Goal: Task Accomplishment & Management: Manage account settings

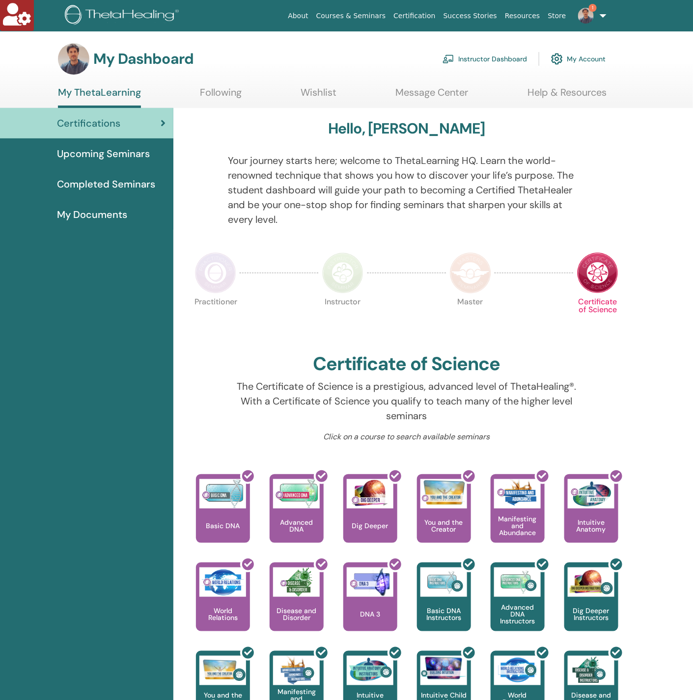
click at [487, 57] on link "Instructor Dashboard" at bounding box center [484, 59] width 84 height 22
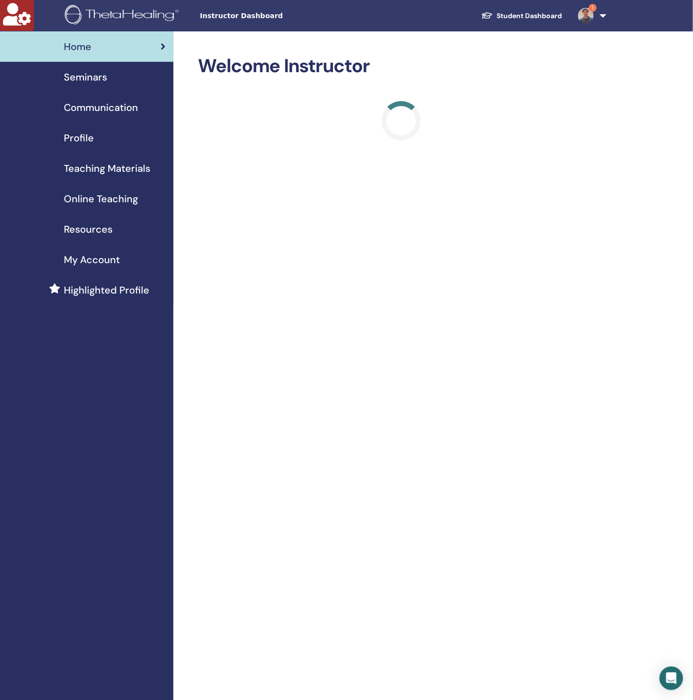
click at [92, 262] on span "My Account" at bounding box center [92, 259] width 56 height 15
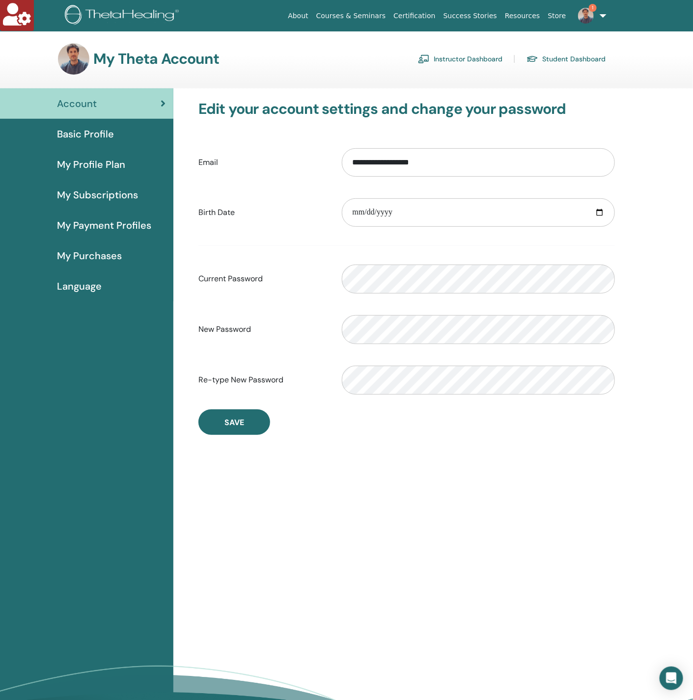
click at [92, 224] on span "My Payment Profiles" at bounding box center [104, 225] width 94 height 15
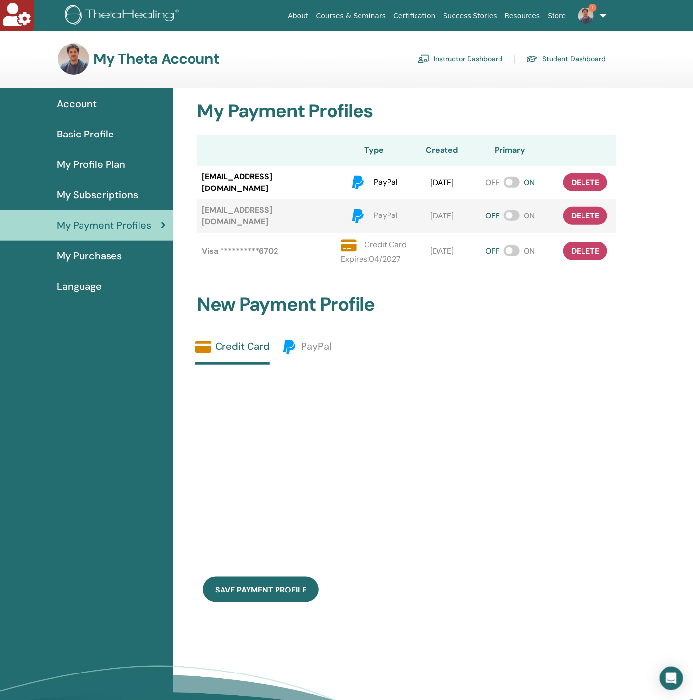
click at [72, 257] on span "My Purchases" at bounding box center [89, 255] width 65 height 15
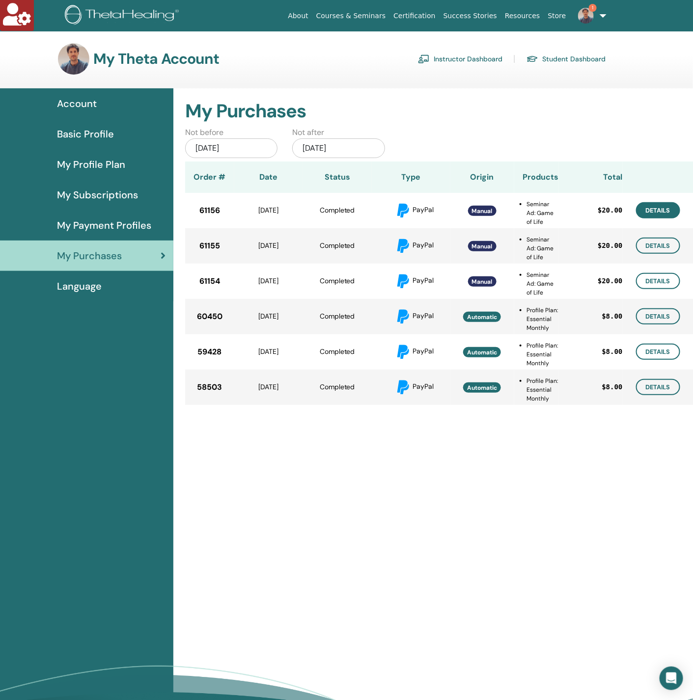
click at [656, 211] on link "Details" at bounding box center [658, 210] width 44 height 16
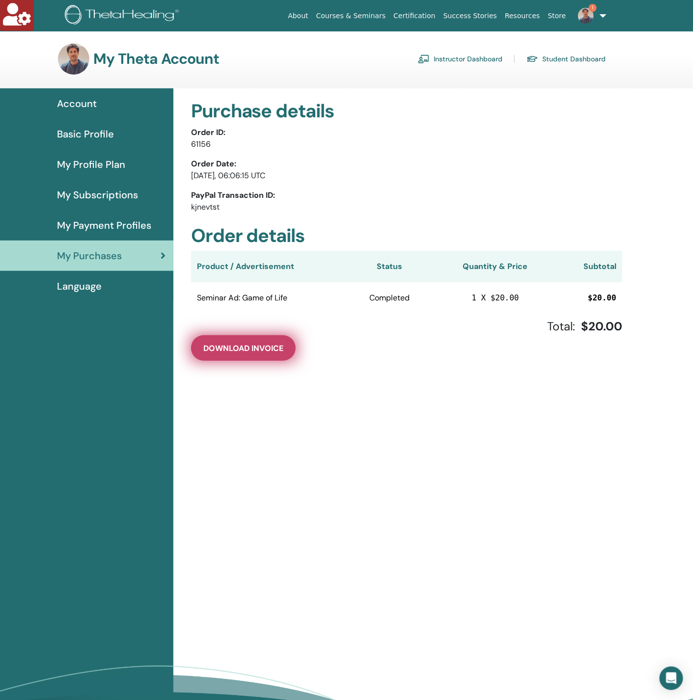
click at [248, 351] on span "Download Invoice" at bounding box center [243, 348] width 80 height 10
click at [108, 248] on span "My Purchases" at bounding box center [89, 255] width 65 height 15
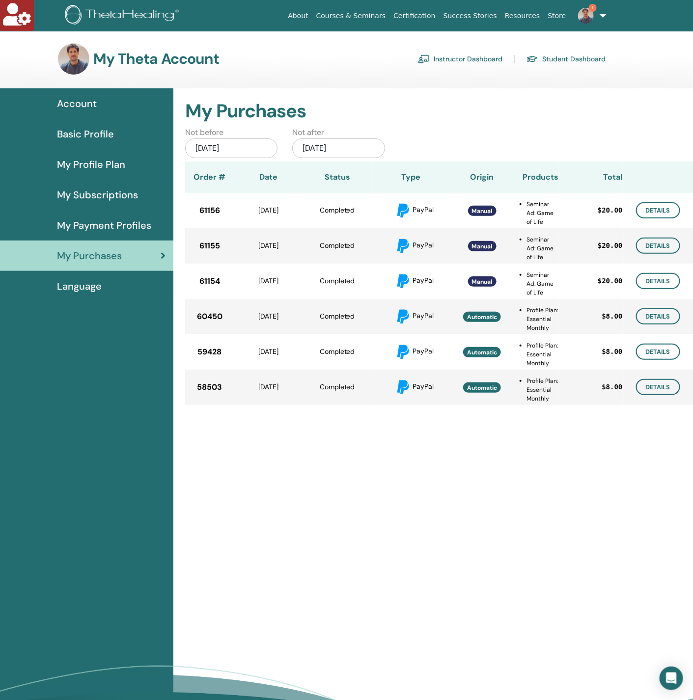
click at [106, 220] on span "My Payment Profiles" at bounding box center [104, 225] width 94 height 15
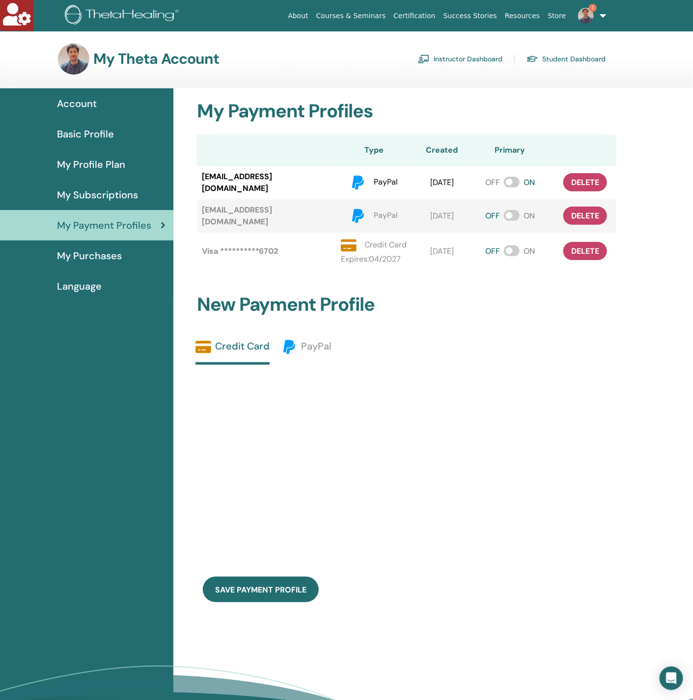
click at [98, 127] on span "Basic Profile" at bounding box center [85, 134] width 57 height 15
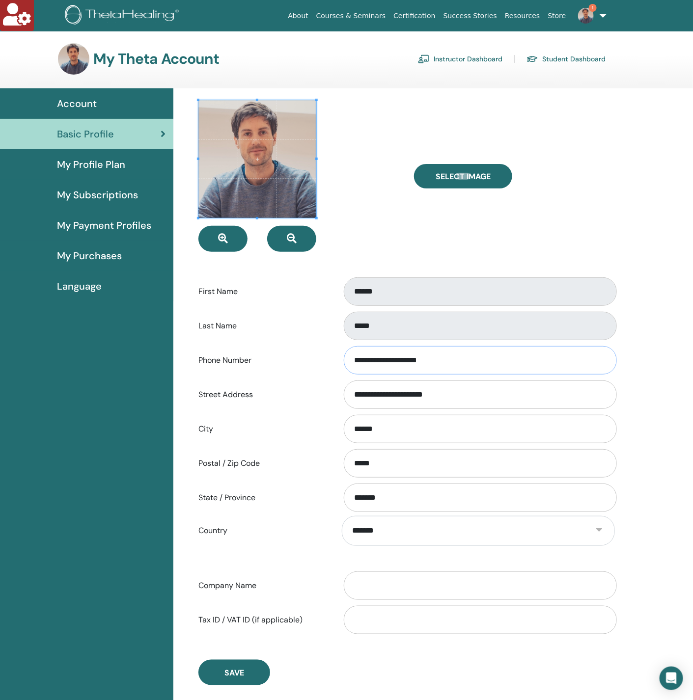
click at [418, 362] on input "**********" at bounding box center [480, 360] width 273 height 28
click at [436, 395] on input "**********" at bounding box center [480, 394] width 273 height 28
click at [485, 396] on input "**********" at bounding box center [480, 394] width 273 height 28
click at [127, 230] on span "My Payment Profiles" at bounding box center [104, 225] width 94 height 15
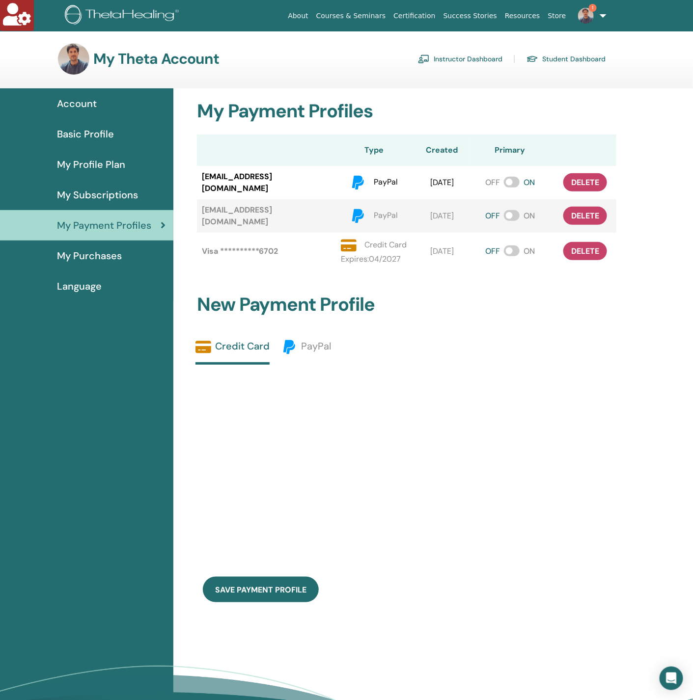
click at [77, 246] on link "My Purchases" at bounding box center [86, 256] width 173 height 30
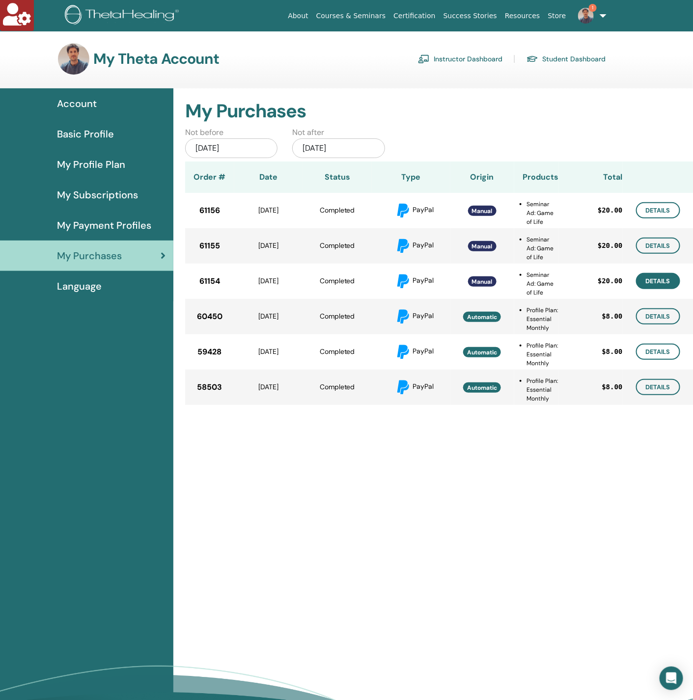
click at [651, 279] on link "Details" at bounding box center [658, 281] width 44 height 16
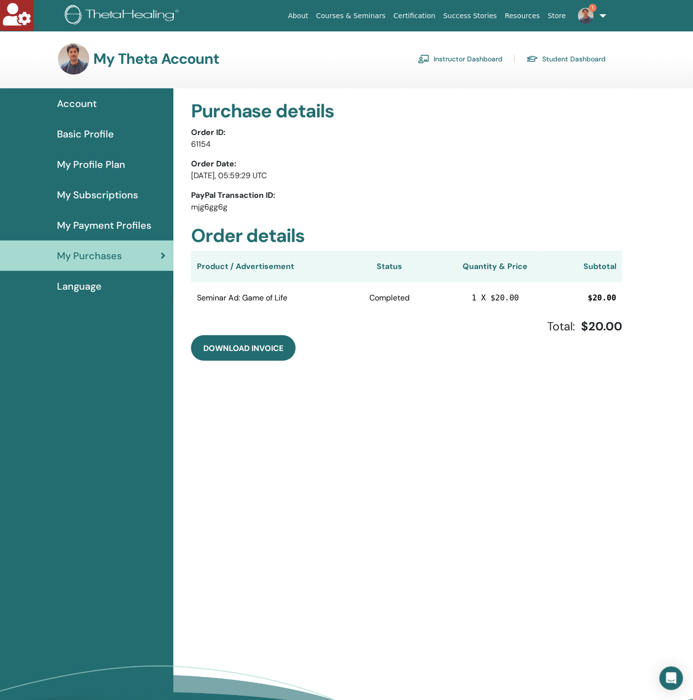
click at [97, 226] on span "My Payment Profiles" at bounding box center [104, 225] width 94 height 15
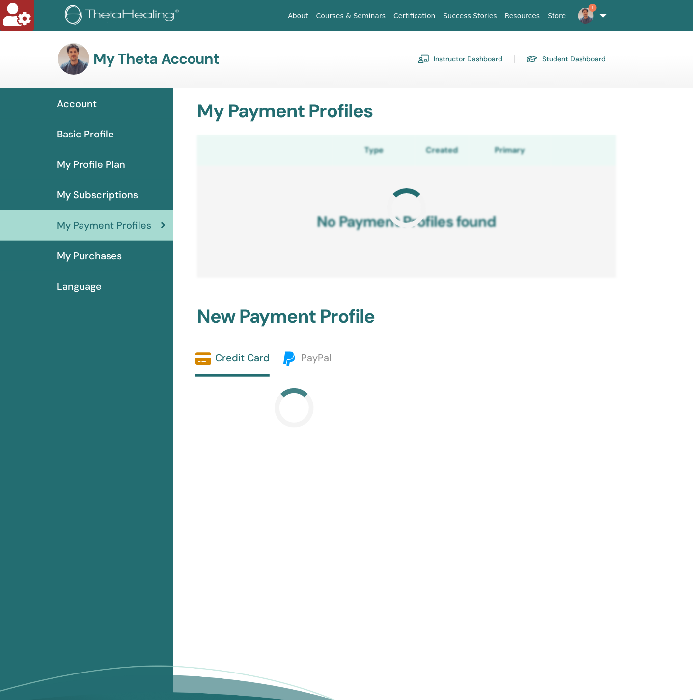
click at [127, 258] on div "My Purchases" at bounding box center [87, 255] width 158 height 15
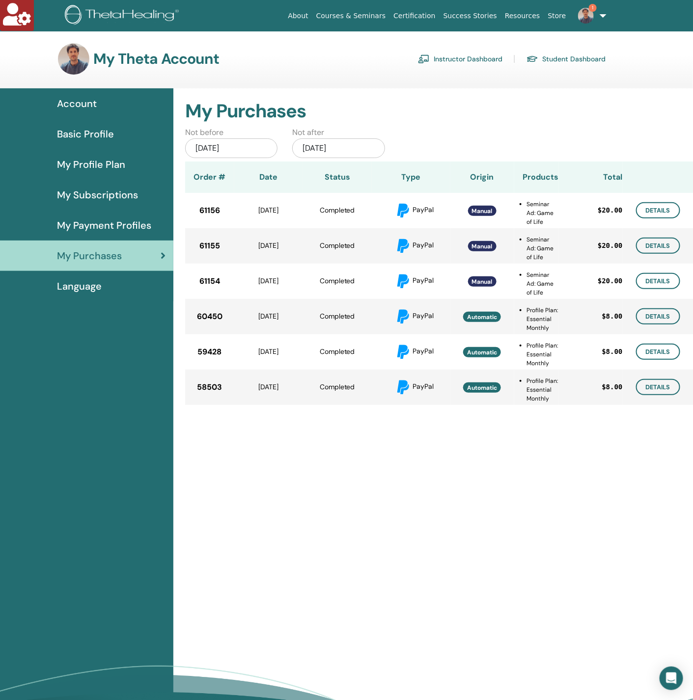
click at [88, 102] on span "Account" at bounding box center [77, 103] width 40 height 15
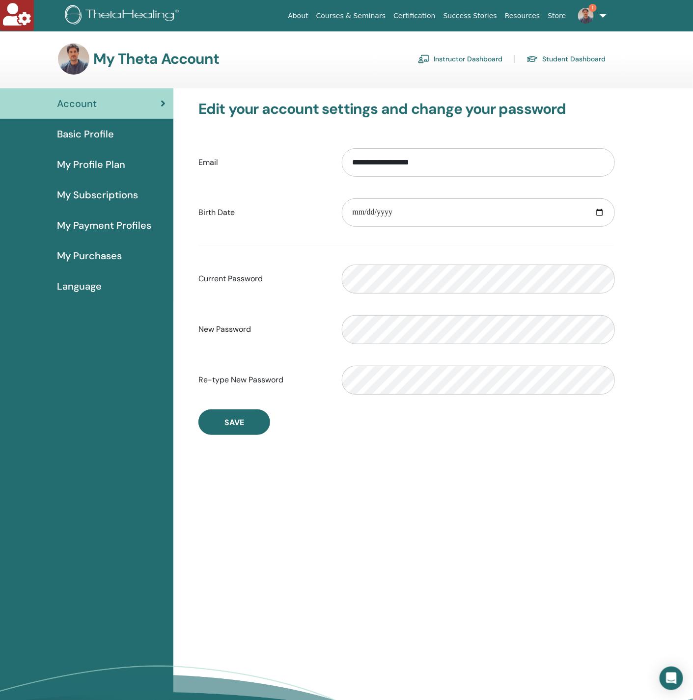
click at [575, 55] on link "Student Dashboard" at bounding box center [565, 59] width 79 height 16
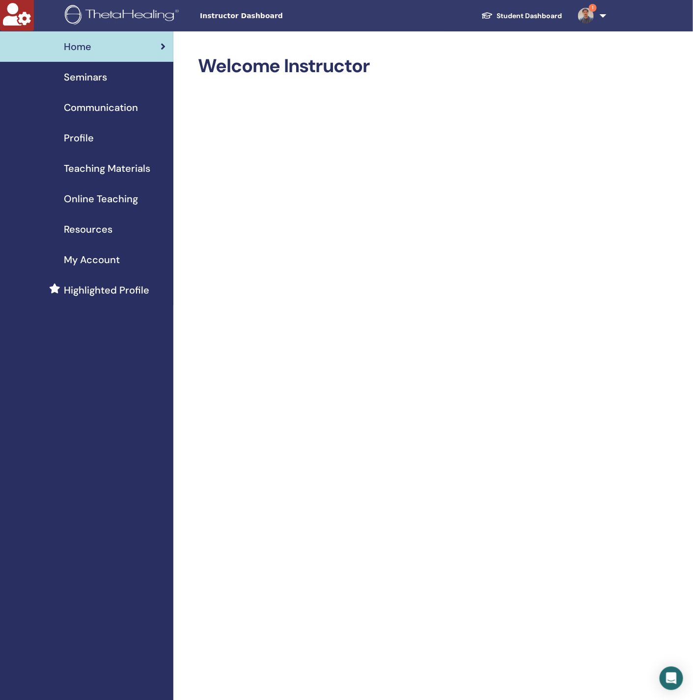
click at [100, 140] on div "Profile" at bounding box center [87, 138] width 158 height 15
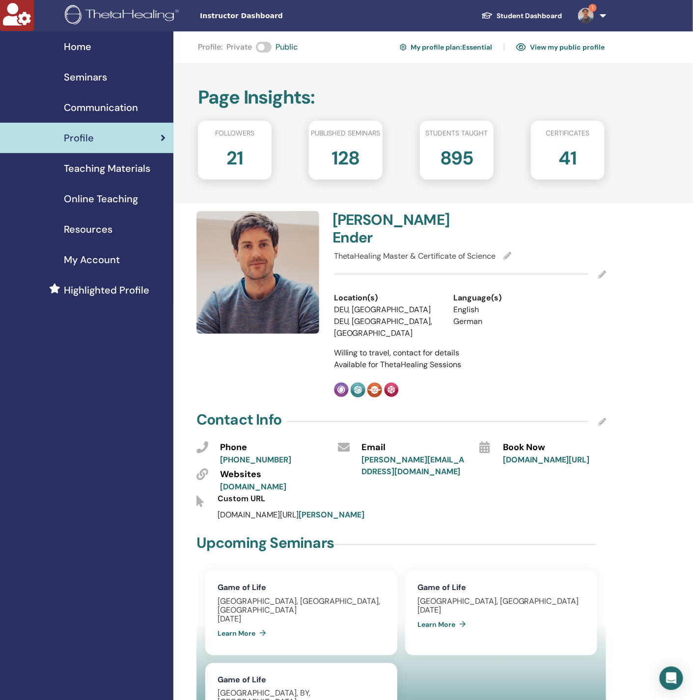
click at [93, 253] on span "My Account" at bounding box center [92, 259] width 56 height 15
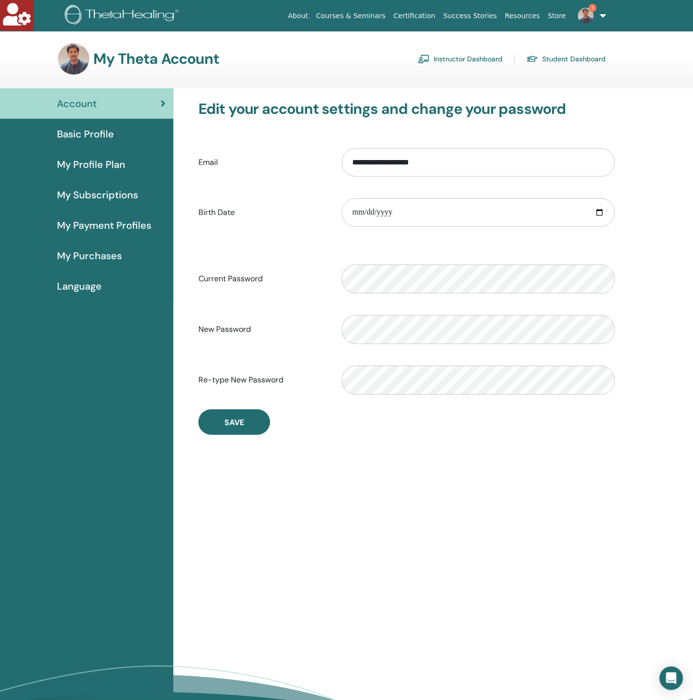
click at [102, 191] on span "My Subscriptions" at bounding box center [97, 195] width 81 height 15
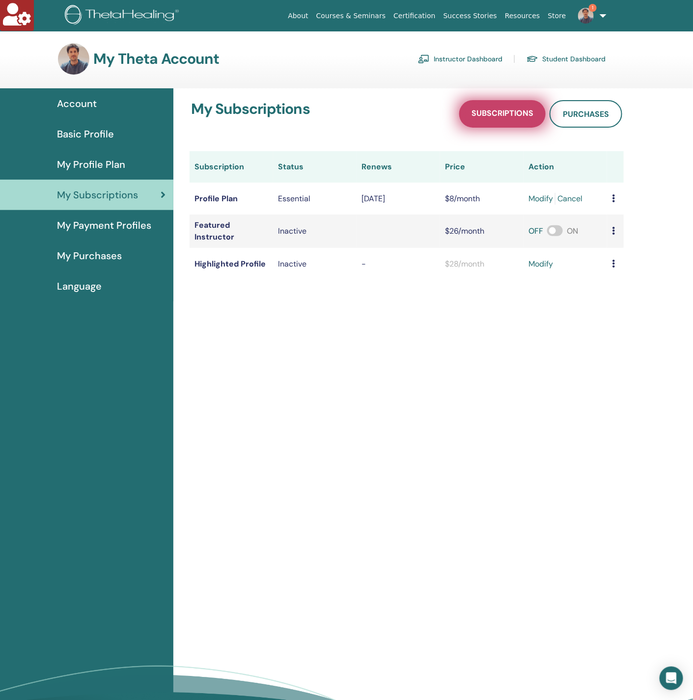
click at [507, 107] on link "Subscriptions" at bounding box center [502, 113] width 86 height 27
click at [117, 162] on span "My Profile Plan" at bounding box center [91, 164] width 68 height 15
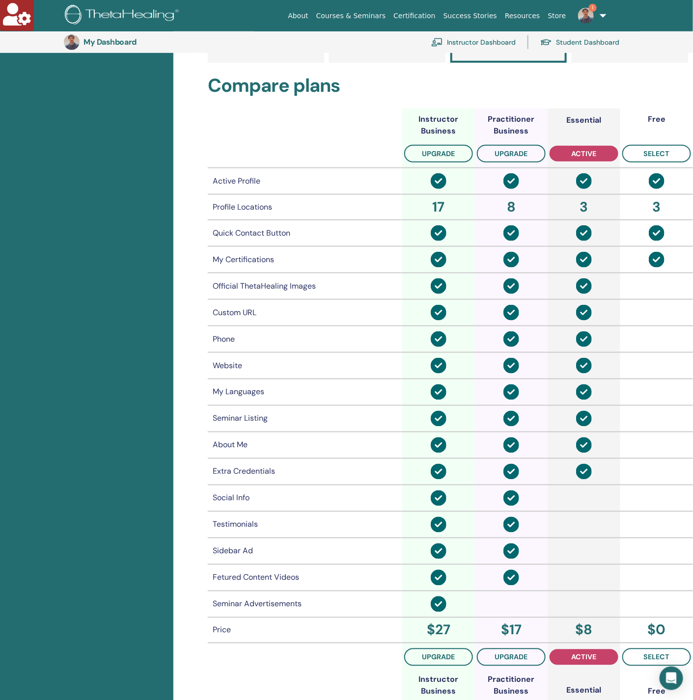
scroll to position [316, 0]
